Goal: Navigation & Orientation: Find specific page/section

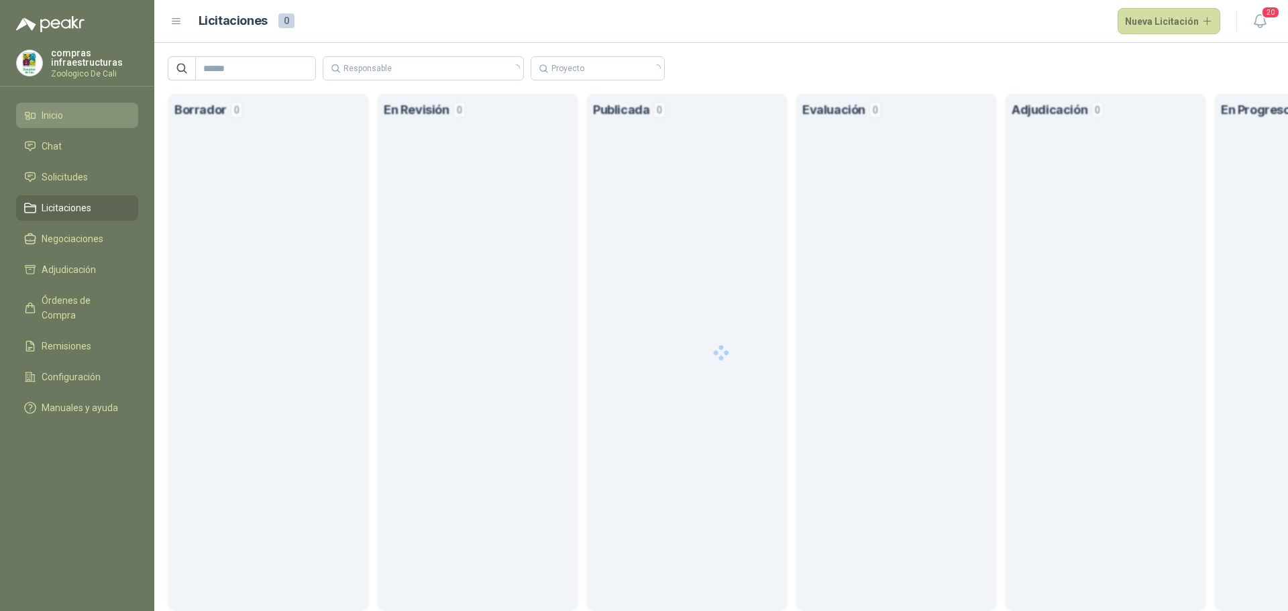
click at [91, 110] on li "Inicio" at bounding box center [77, 115] width 106 height 15
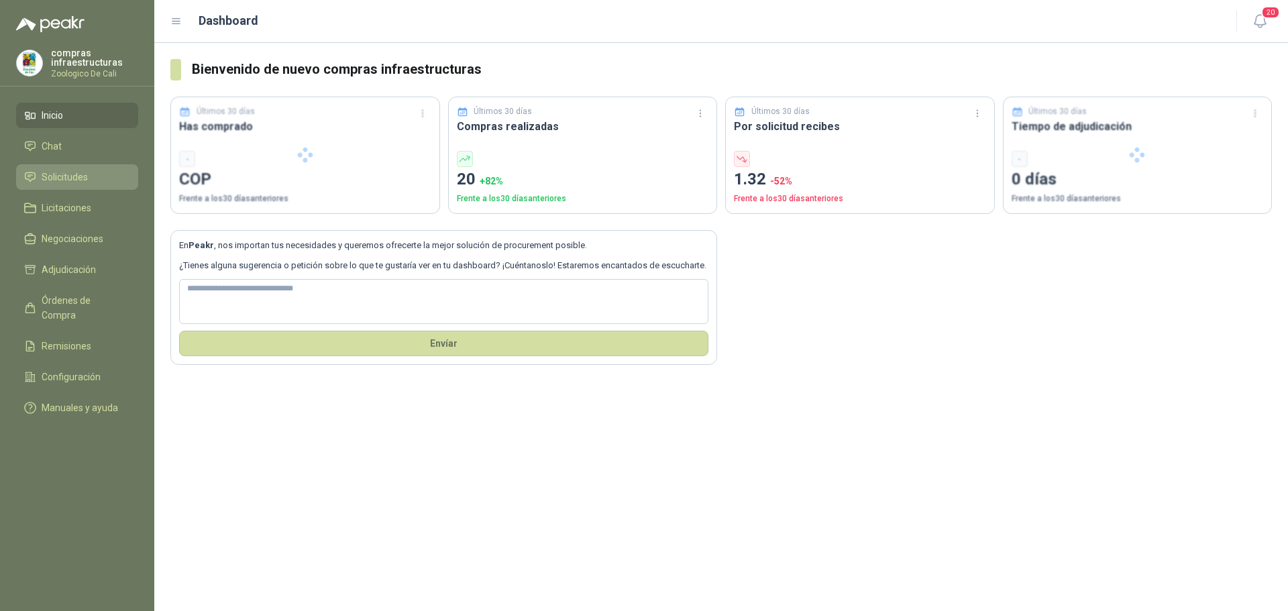
click at [93, 188] on link "Solicitudes" at bounding box center [77, 176] width 122 height 25
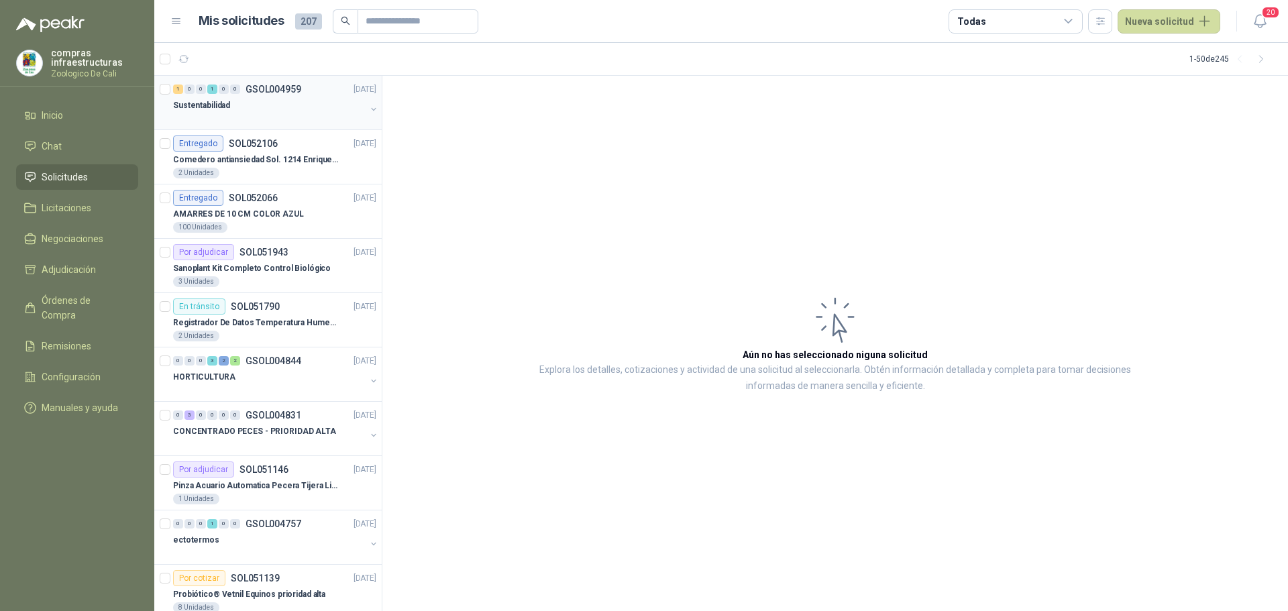
click at [263, 107] on div "Sustentabilidad" at bounding box center [269, 105] width 192 height 16
